Goal: Task Accomplishment & Management: Use online tool/utility

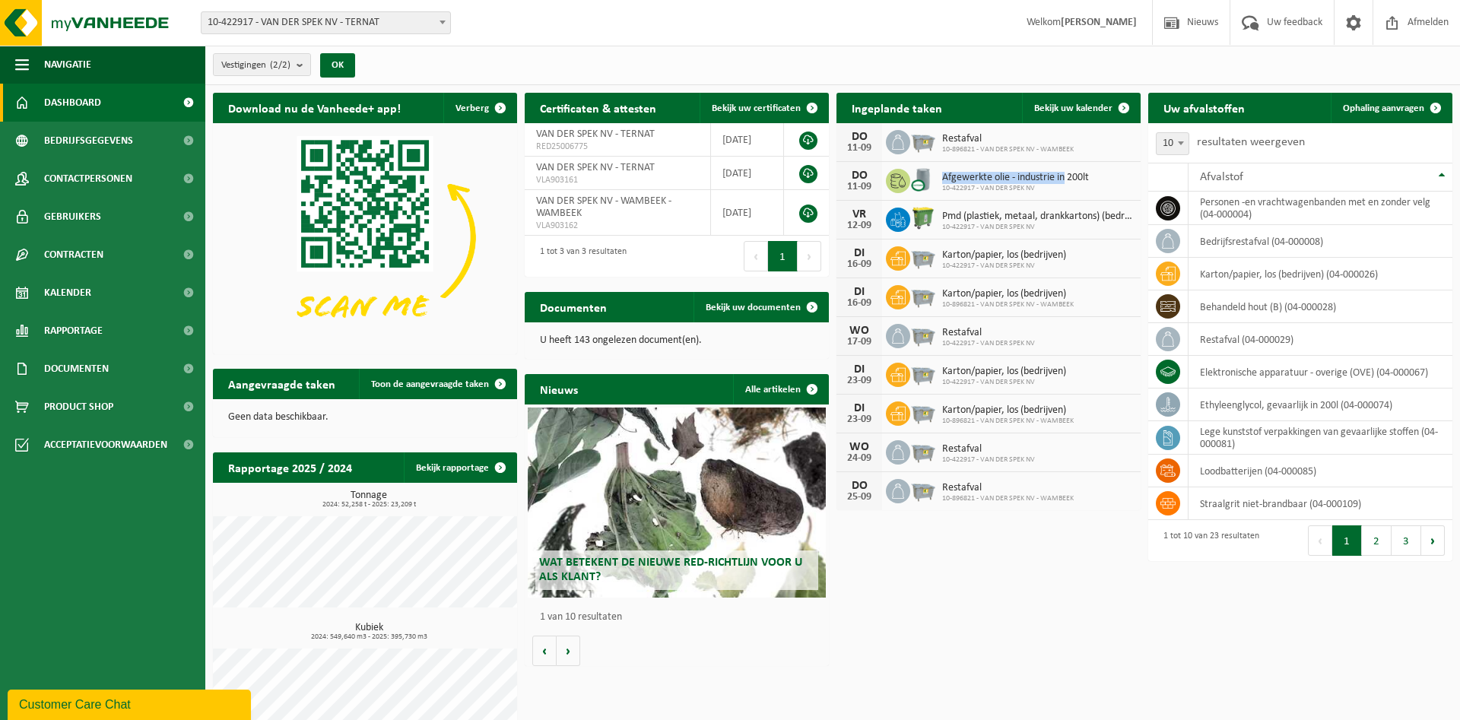
drag, startPoint x: 942, startPoint y: 177, endPoint x: 1066, endPoint y: 183, distance: 123.3
click at [1066, 183] on span "Afgewerkte olie - industrie in 200lt" at bounding box center [1015, 178] width 147 height 12
click at [422, 377] on link "Toon de aangevraagde taken" at bounding box center [437, 384] width 157 height 30
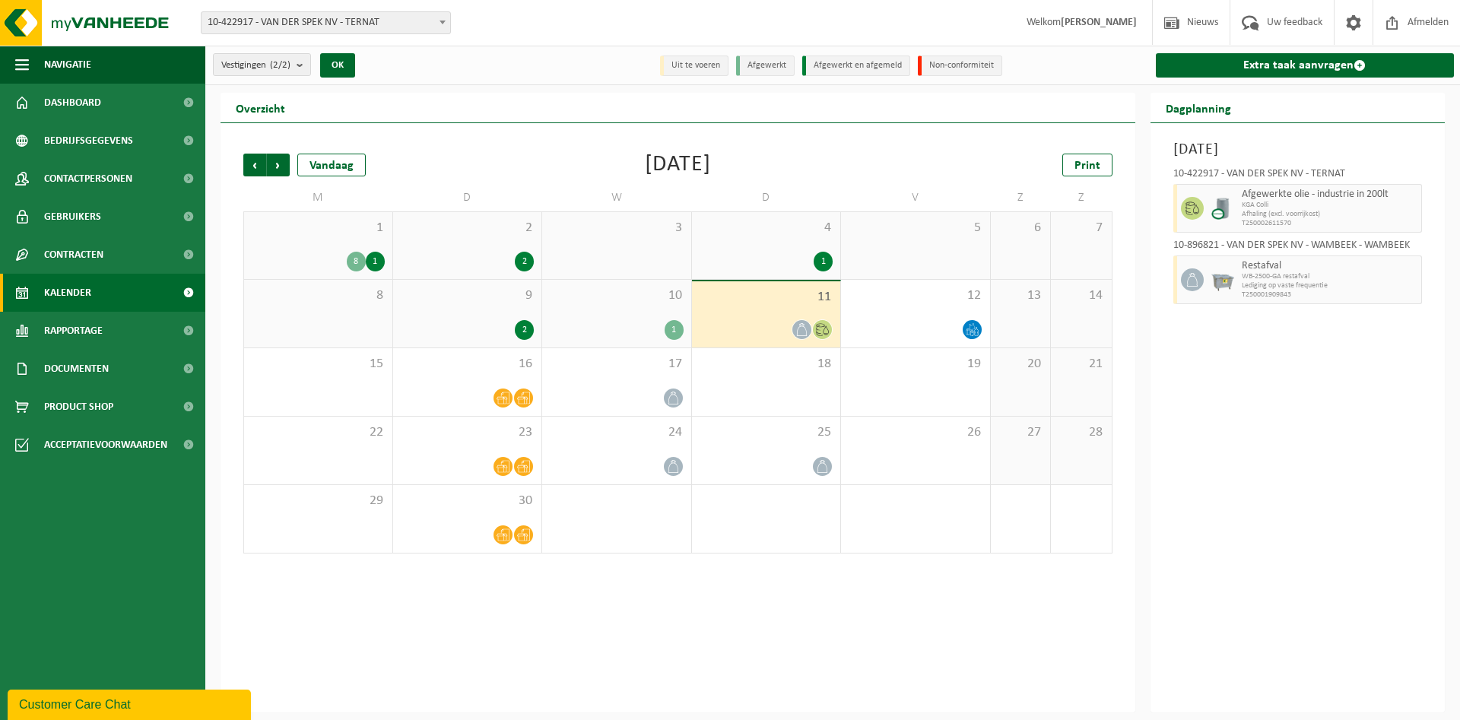
click at [1347, 367] on div "[DATE] 10-422917 - VAN DER SPEK NV - TERNAT Afgewerkte olie - industrie in 200l…" at bounding box center [1298, 417] width 295 height 589
drag, startPoint x: 1241, startPoint y: 195, endPoint x: 1395, endPoint y: 223, distance: 156.1
click at [1395, 223] on div "Afgewerkte olie - industrie in 200lt KGA Colli Afhaling (excl. voorrijkost) T25…" at bounding box center [1330, 208] width 185 height 49
click at [1333, 215] on span "Afhaling (excl. voorrijkost)" at bounding box center [1330, 214] width 176 height 9
drag, startPoint x: 1299, startPoint y: 220, endPoint x: 1234, endPoint y: 188, distance: 72.1
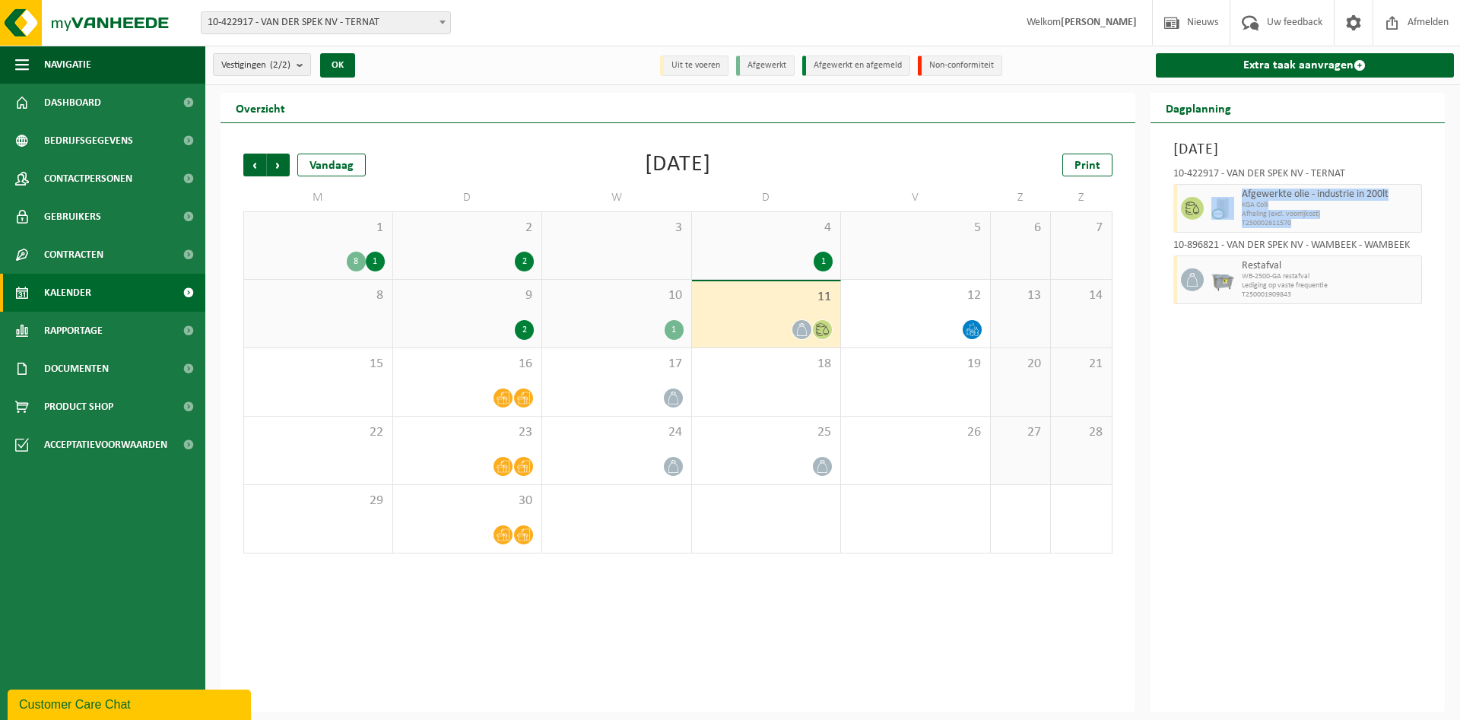
click at [1242, 219] on span "T250002611570" at bounding box center [1330, 223] width 176 height 9
click at [1240, 189] on div "Afgewerkte olie - industrie in 200lt KGA Colli Afhaling (excl. voorrijkost) T25…" at bounding box center [1330, 208] width 185 height 49
drag, startPoint x: 1257, startPoint y: 192, endPoint x: 1298, endPoint y: 222, distance: 50.7
click at [1298, 201] on span "Afgewerkte olie - industrie in 200lt" at bounding box center [1330, 195] width 176 height 12
click at [1298, 222] on span "T250002611570" at bounding box center [1330, 223] width 176 height 9
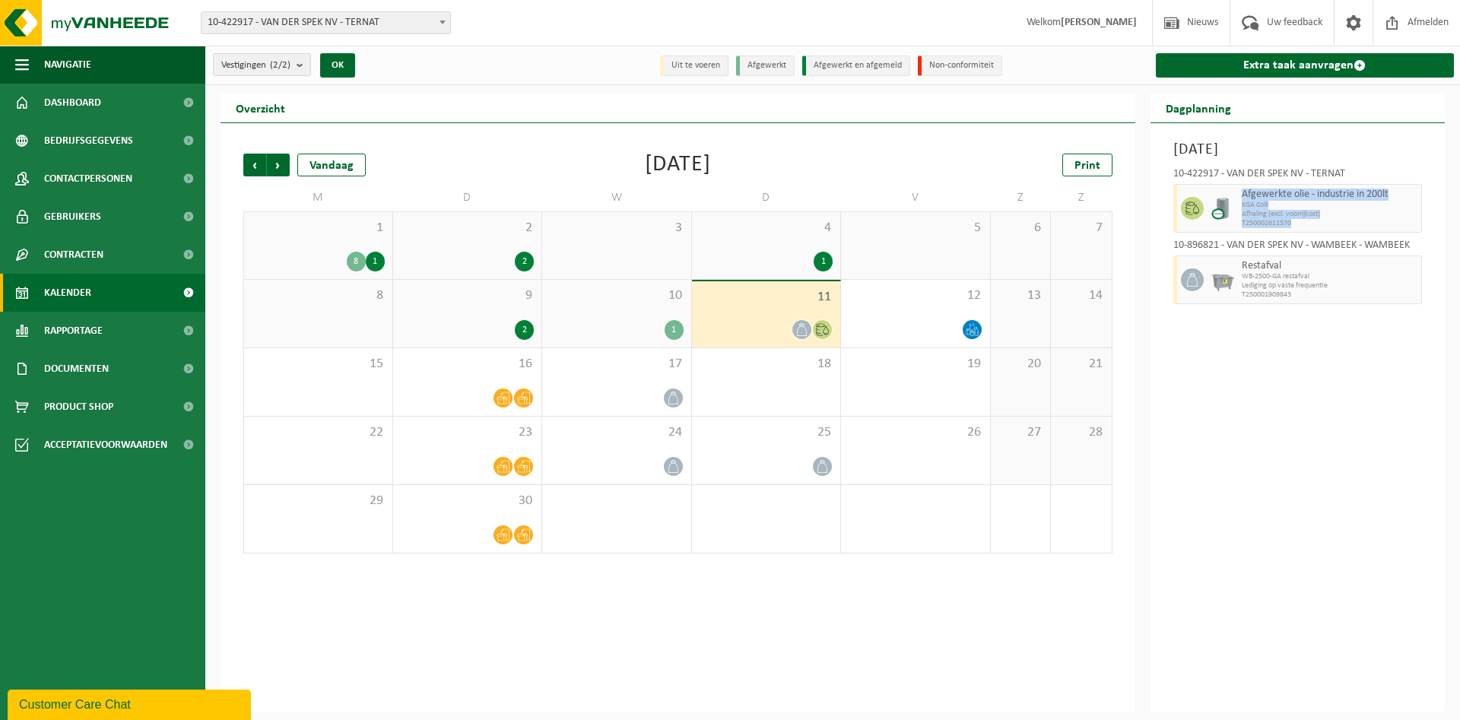
drag, startPoint x: 1298, startPoint y: 222, endPoint x: 1241, endPoint y: 186, distance: 67.3
click at [1242, 219] on span "T250002611570" at bounding box center [1330, 223] width 176 height 9
click at [1288, 455] on div "[DATE] 10-422917 - VAN DER SPEK NV - TERNAT Afgewerkte olie - industrie in 200l…" at bounding box center [1298, 417] width 295 height 589
click at [1266, 316] on div "[DATE] 10-422917 - VAN DER SPEK NV - TERNAT Afgewerkte olie - industrie in 200l…" at bounding box center [1298, 417] width 295 height 589
click at [329, 241] on div "1 8 1" at bounding box center [318, 245] width 148 height 67
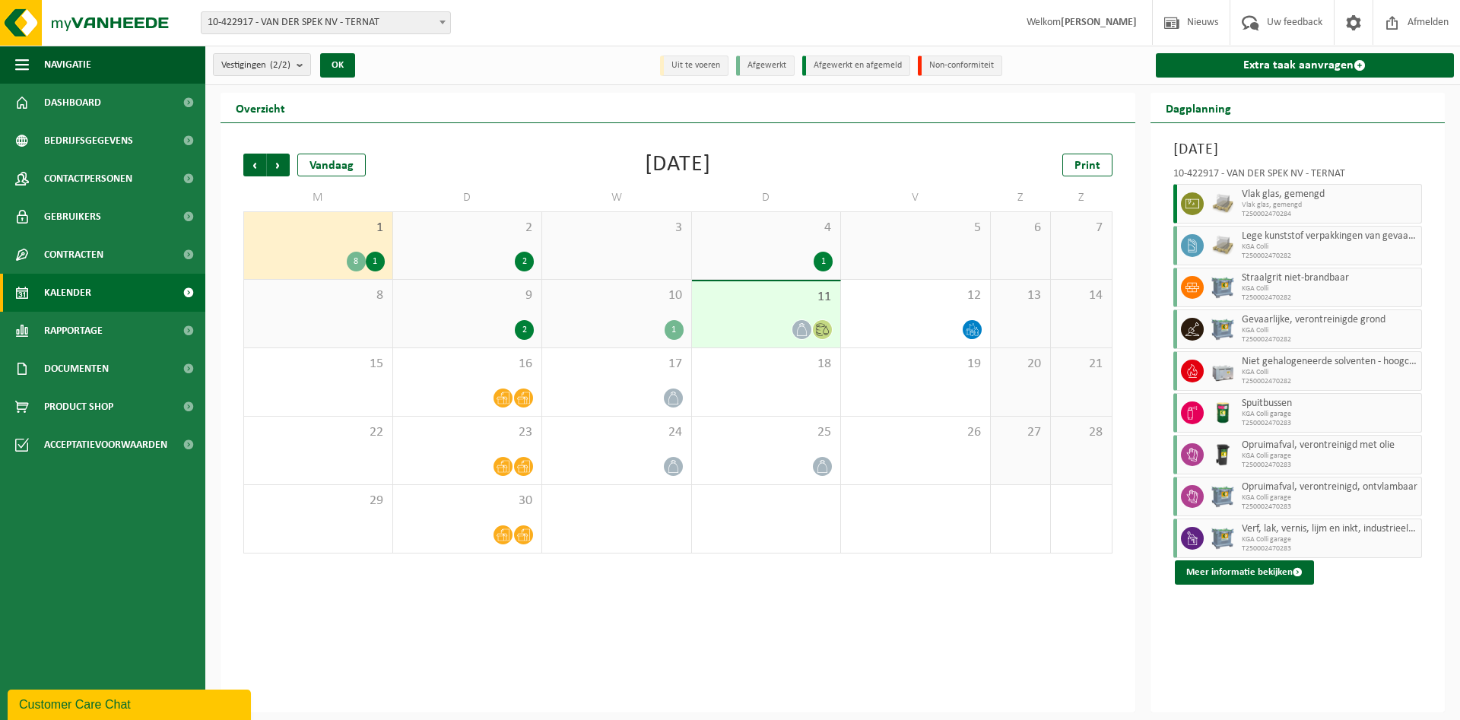
click at [863, 146] on div "Vorige Volgende Vandaag [DATE] Print M D W D V Z Z 1 8 1 2 2 3 4 1 5 6 7 8 9 2 …" at bounding box center [678, 353] width 885 height 431
click at [256, 161] on span "Vorige" at bounding box center [254, 165] width 23 height 23
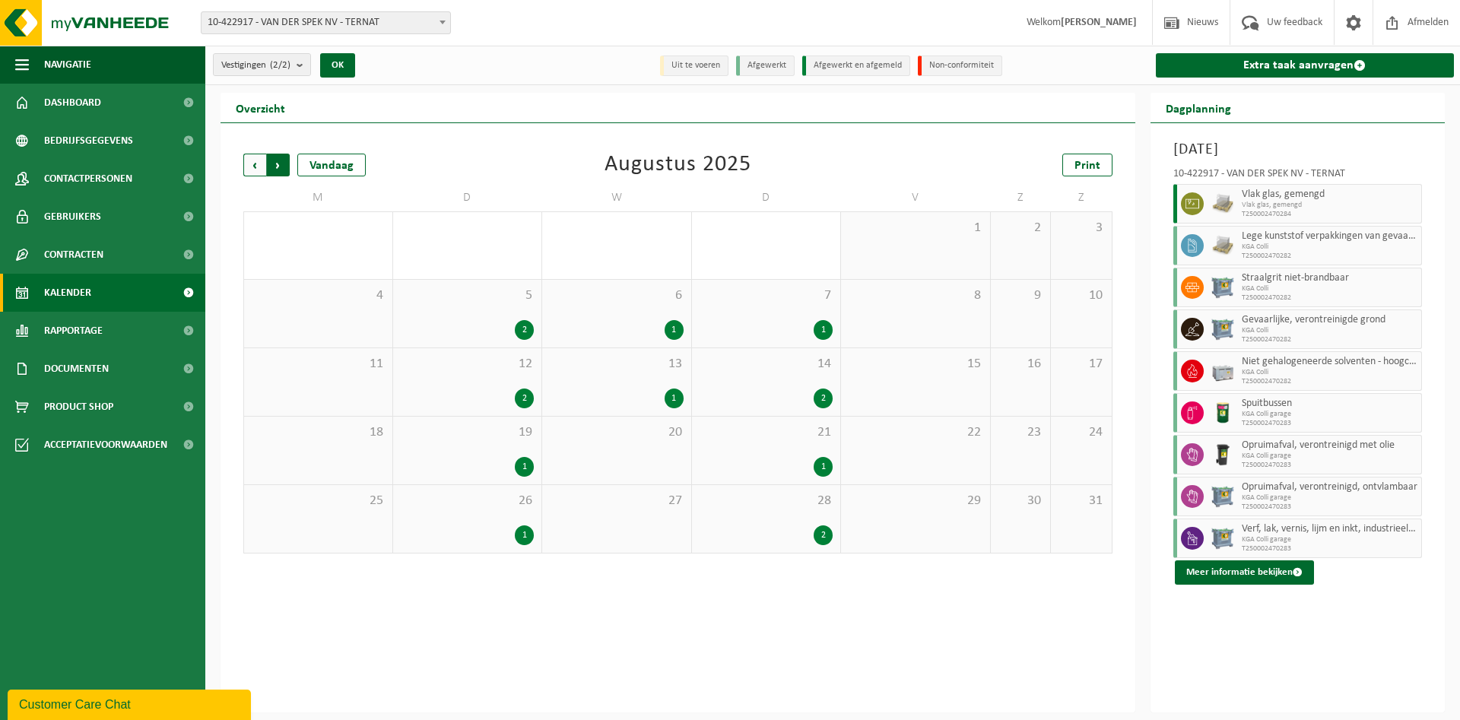
click at [253, 167] on span "Vorige" at bounding box center [254, 165] width 23 height 23
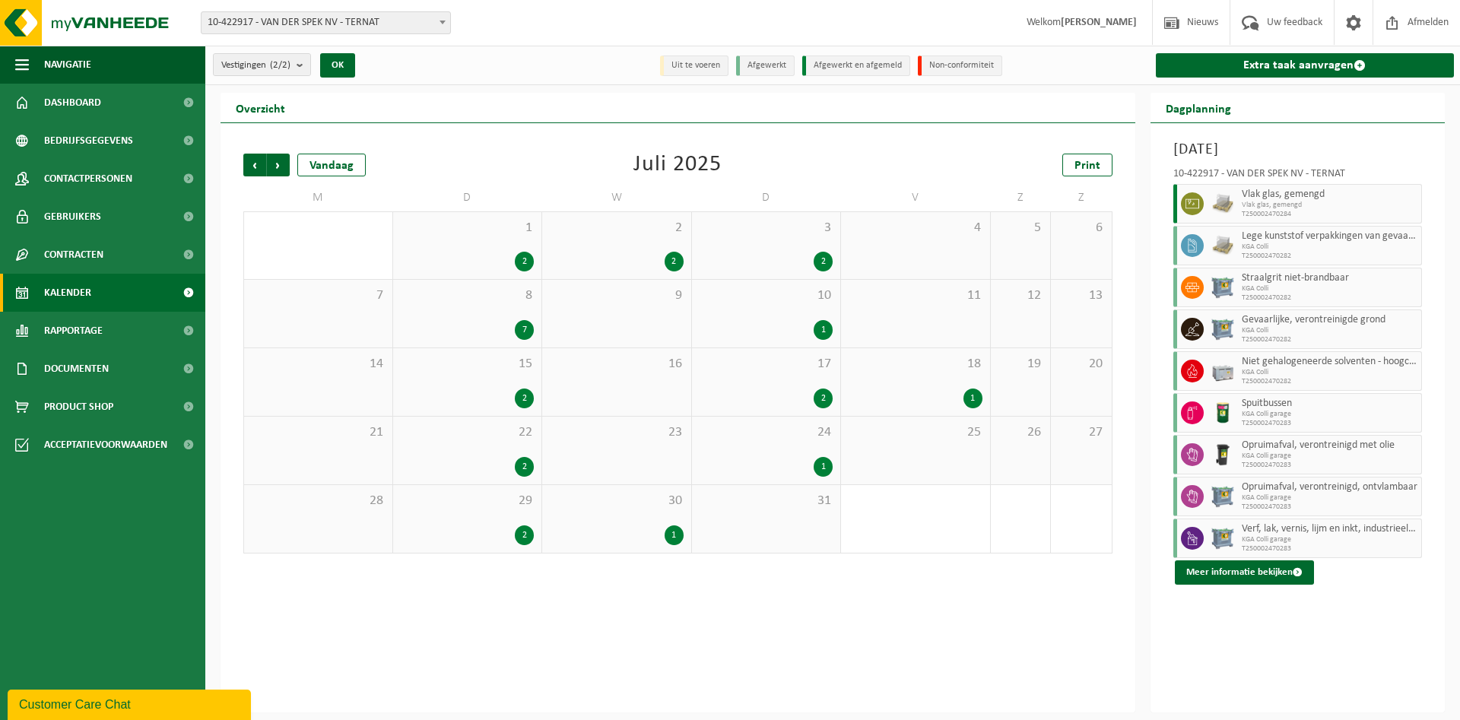
click at [475, 313] on div "8 7" at bounding box center [467, 314] width 149 height 68
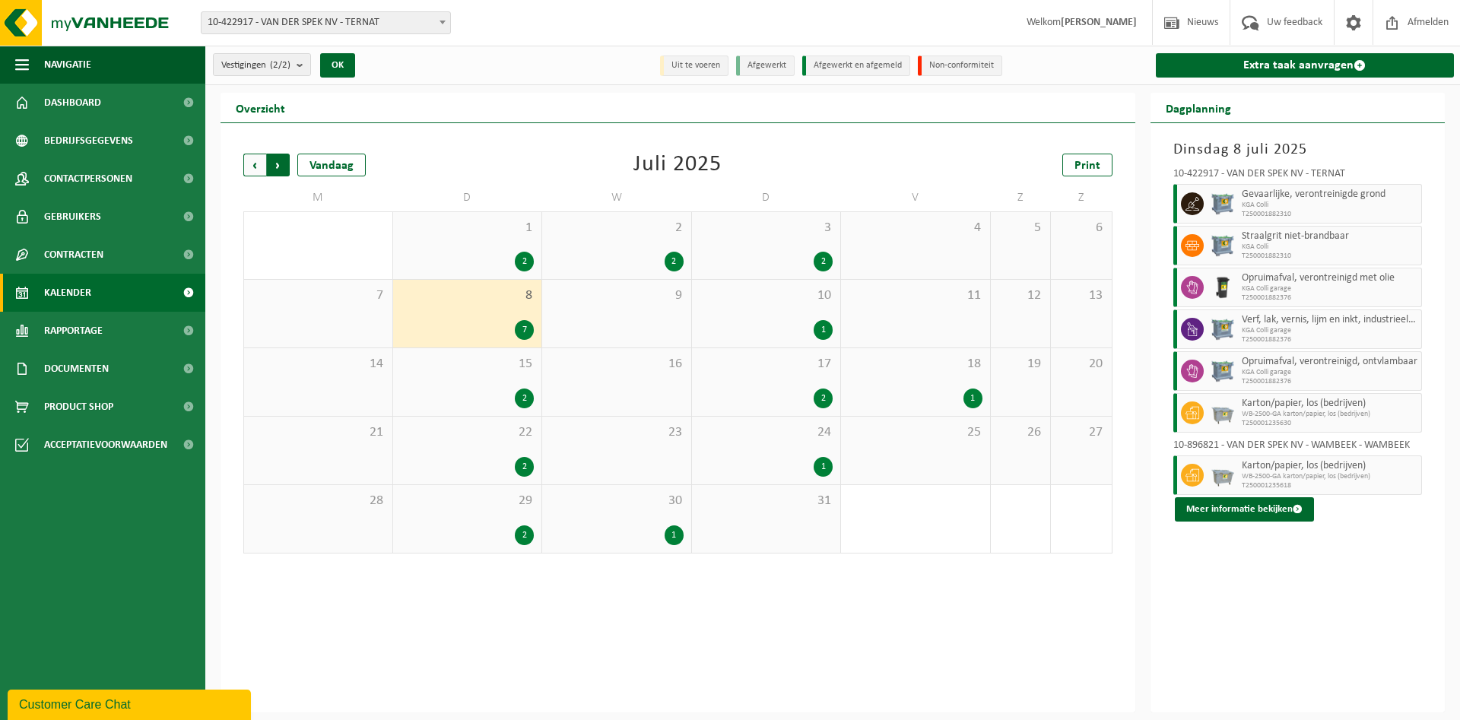
click at [259, 165] on span "Vorige" at bounding box center [254, 165] width 23 height 23
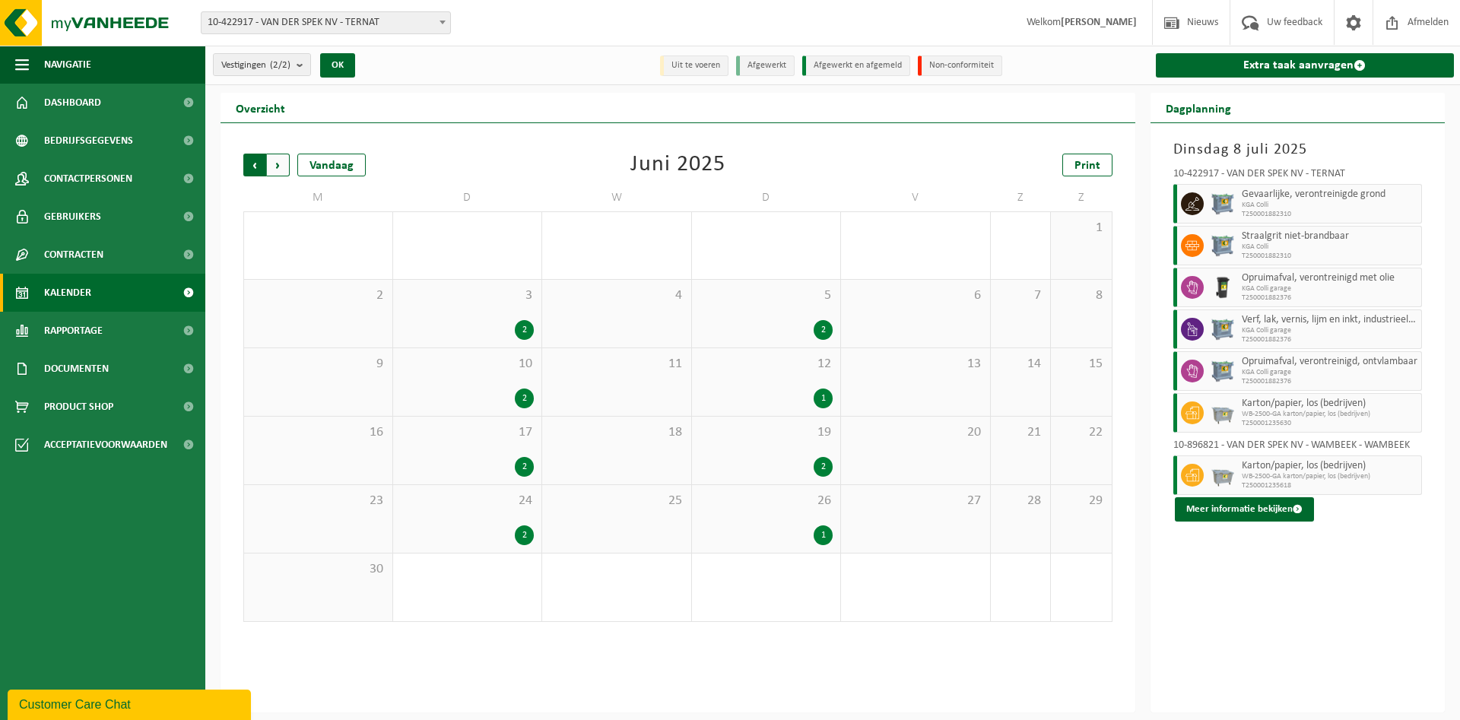
click at [283, 172] on span "Volgende" at bounding box center [278, 165] width 23 height 23
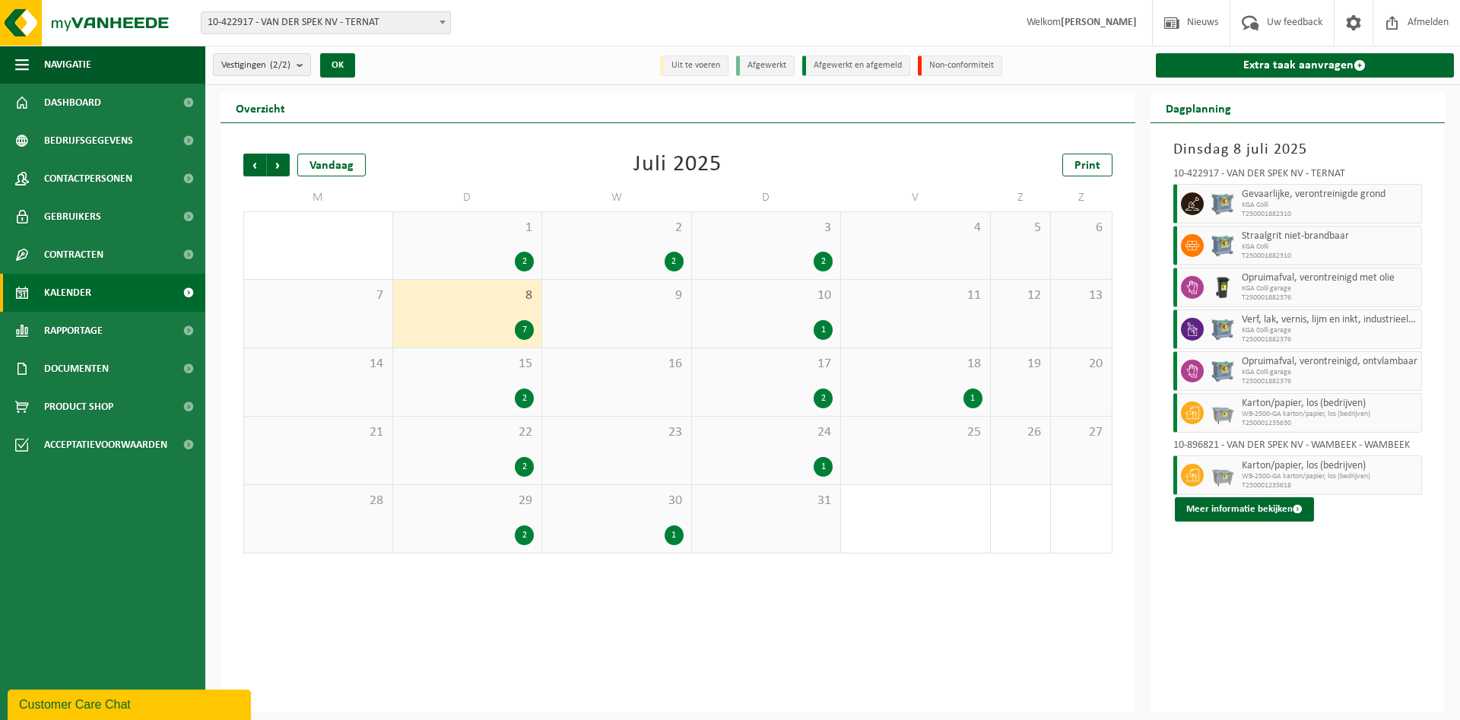
click at [617, 244] on div "2 2" at bounding box center [616, 245] width 149 height 67
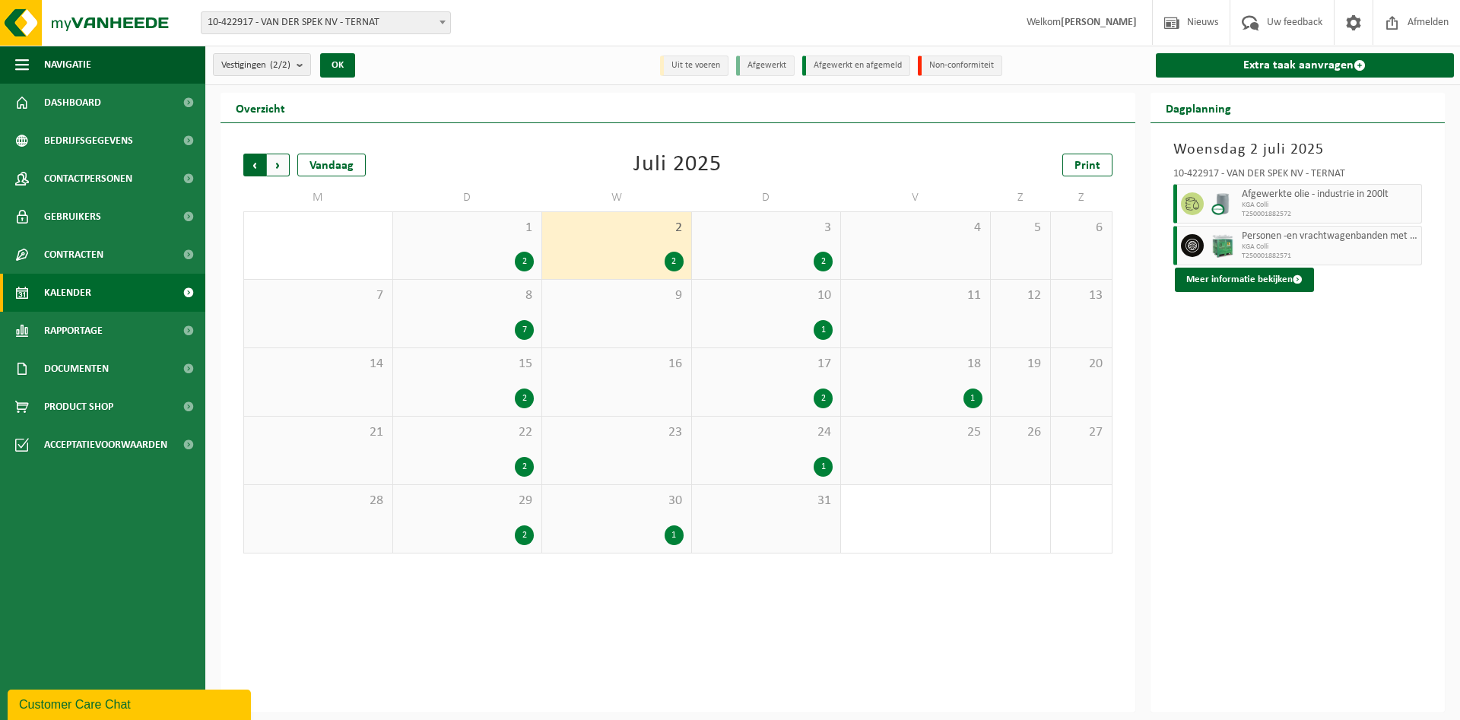
click at [278, 167] on span "Volgende" at bounding box center [278, 165] width 23 height 23
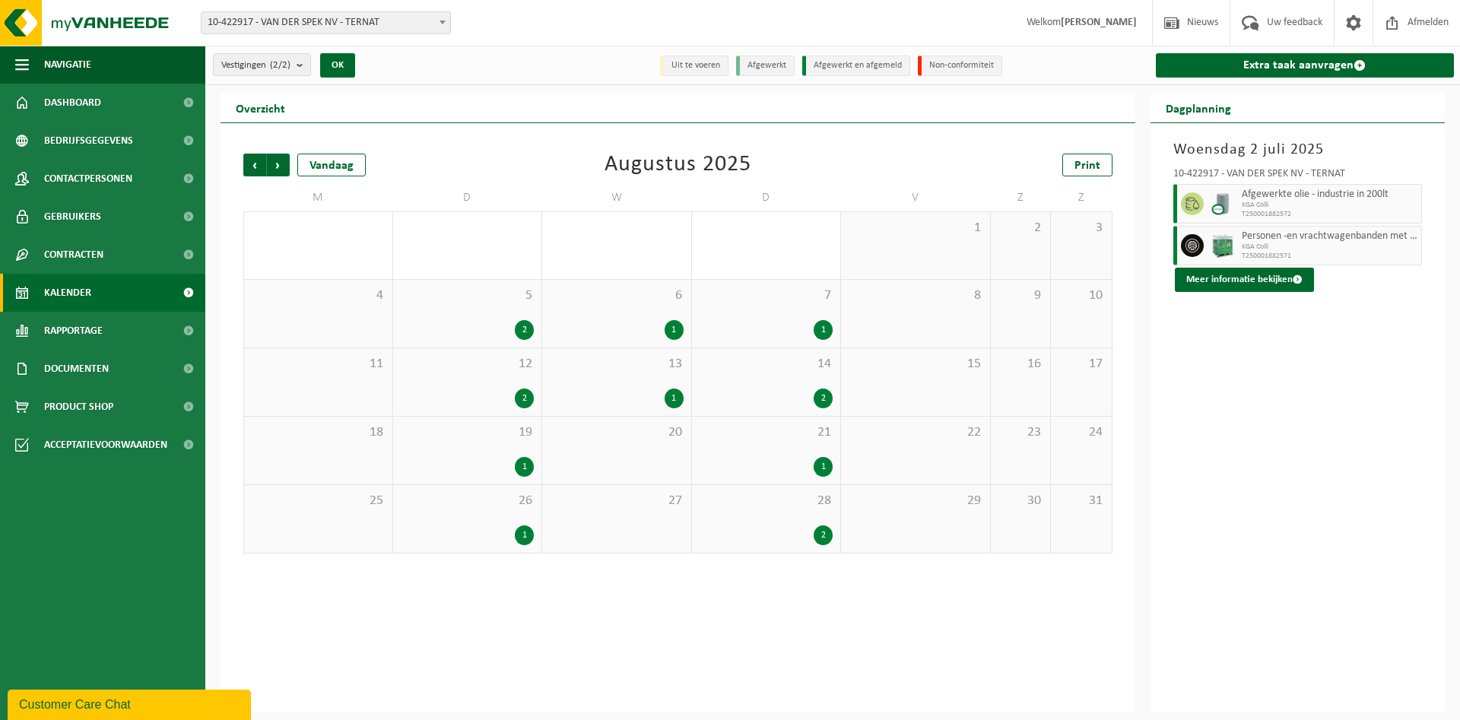
click at [278, 167] on span "Volgende" at bounding box center [278, 165] width 23 height 23
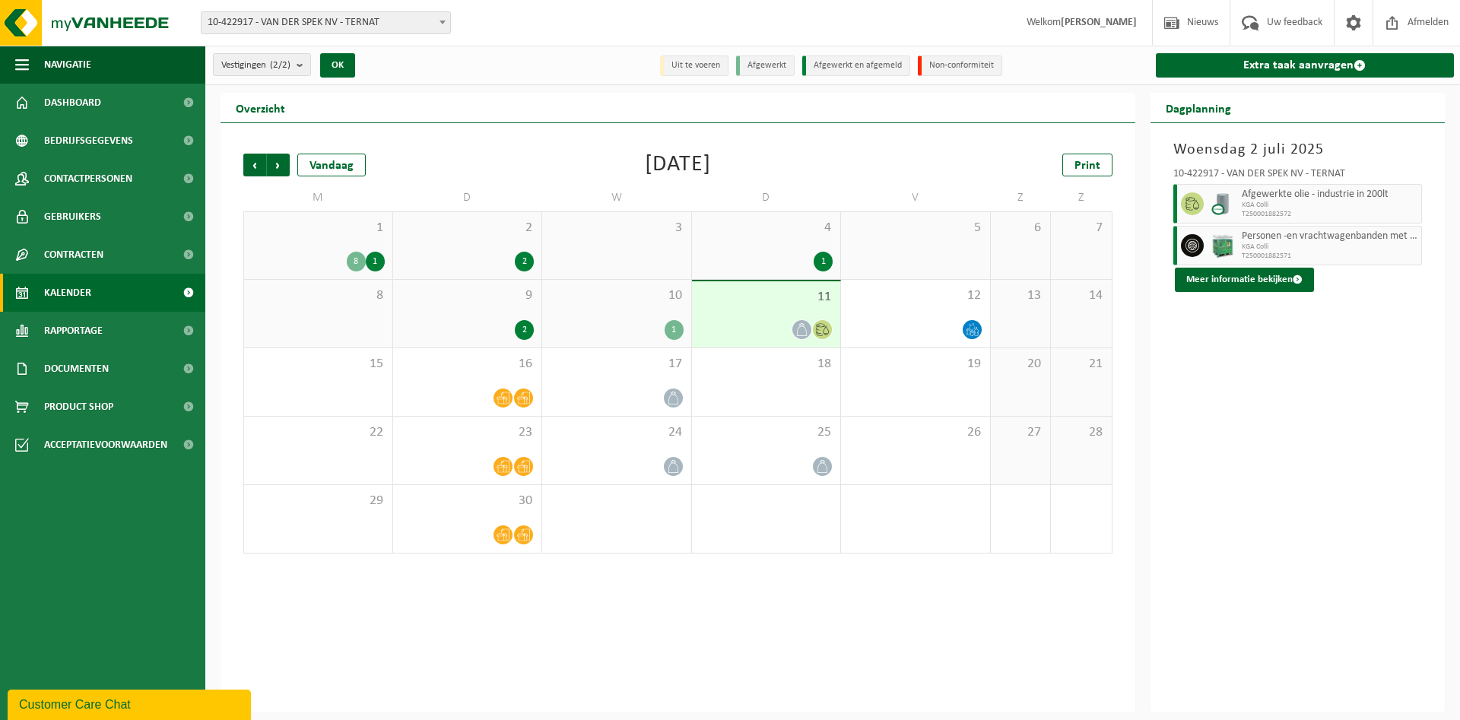
click at [784, 322] on div at bounding box center [767, 329] width 134 height 21
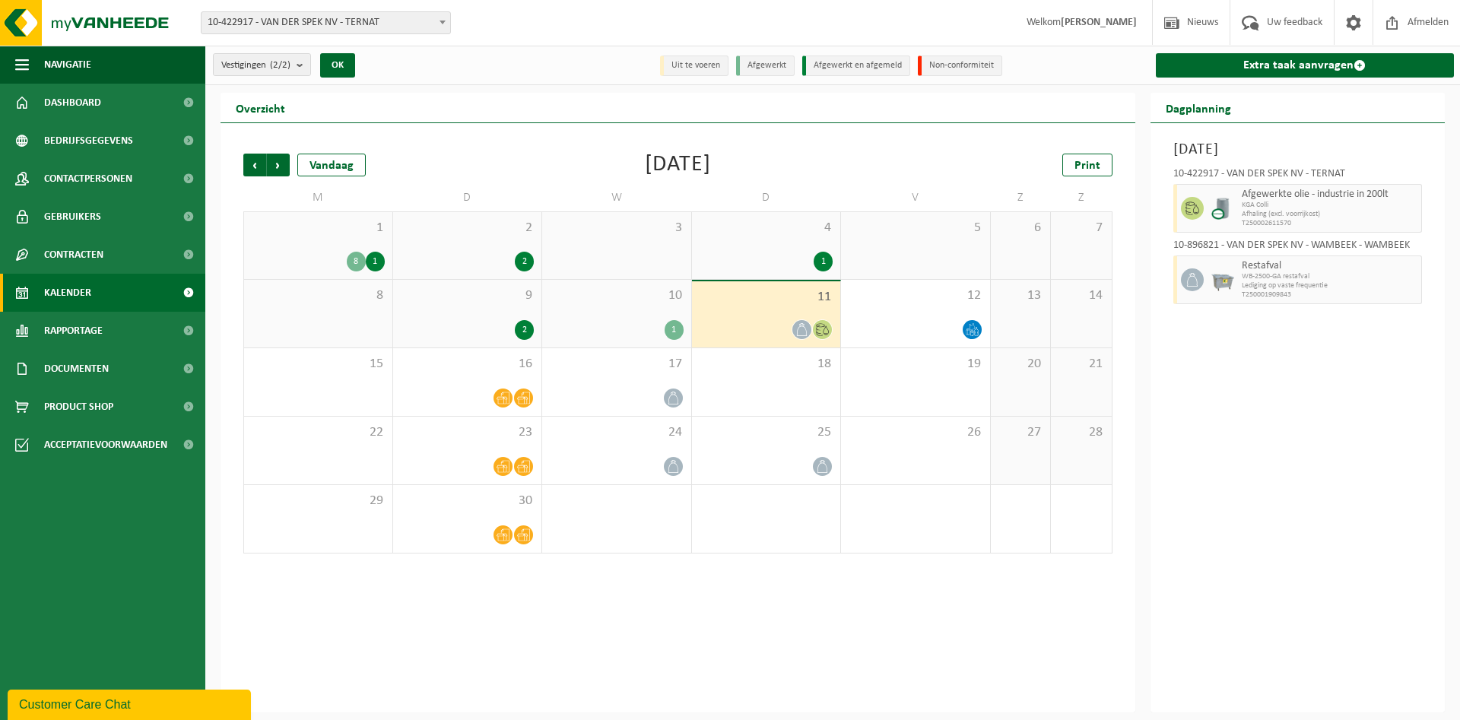
click at [1358, 450] on div "[DATE] 10-422917 - VAN DER SPEK NV - TERNAT Afgewerkte olie - industrie in 200l…" at bounding box center [1298, 417] width 295 height 589
click at [1369, 346] on div "[DATE] 10-422917 - VAN DER SPEK NV - TERNAT Afgewerkte olie - industrie in 200l…" at bounding box center [1298, 417] width 295 height 589
click at [755, 192] on td "D" at bounding box center [767, 197] width 150 height 27
click at [259, 164] on span "Vorige" at bounding box center [254, 165] width 23 height 23
